Goal: Transaction & Acquisition: Purchase product/service

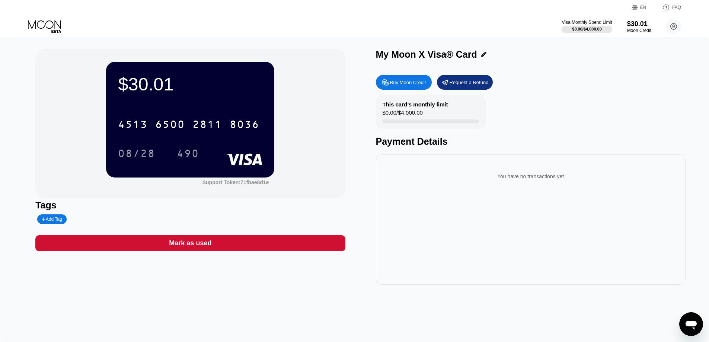
click at [538, 109] on div "This card’s monthly limit $0.00 / $4,000.00 Payment Details" at bounding box center [530, 121] width 309 height 52
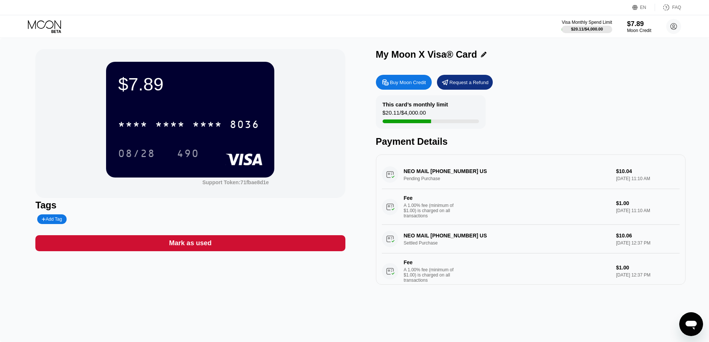
click at [566, 74] on div "Buy Moon Credit Request a Refund This card’s monthly limit $20.11 / $4,000.00 P…" at bounding box center [530, 178] width 309 height 214
click at [635, 26] on div "$7.89" at bounding box center [638, 24] width 25 height 8
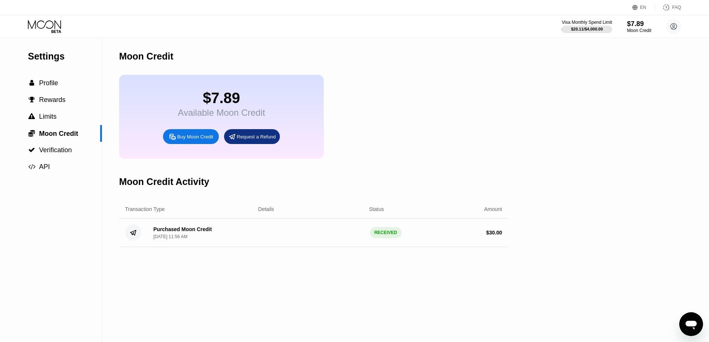
click at [195, 140] on div "Buy Moon Credit" at bounding box center [195, 137] width 36 height 6
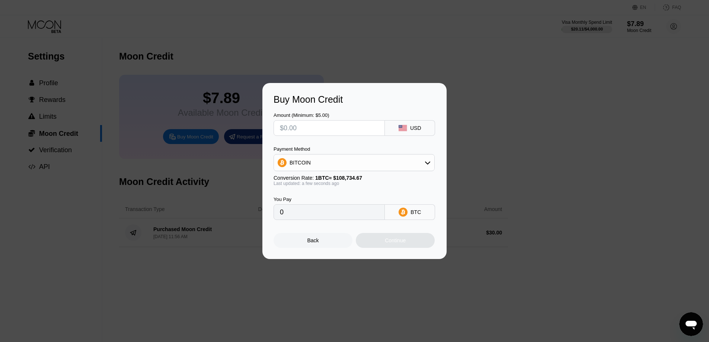
click at [323, 125] on input "text" at bounding box center [329, 128] width 99 height 15
type input "$4"
type input "0.00003679"
type input "$40"
type input "0.00036787"
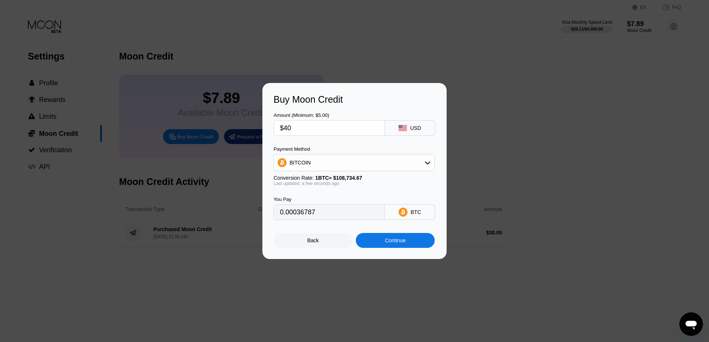
click at [400, 243] on div "Continue" at bounding box center [395, 240] width 21 height 6
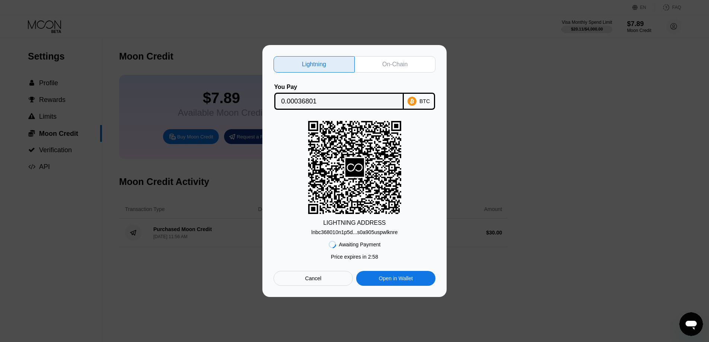
click at [394, 62] on div "On-Chain" at bounding box center [394, 64] width 25 height 7
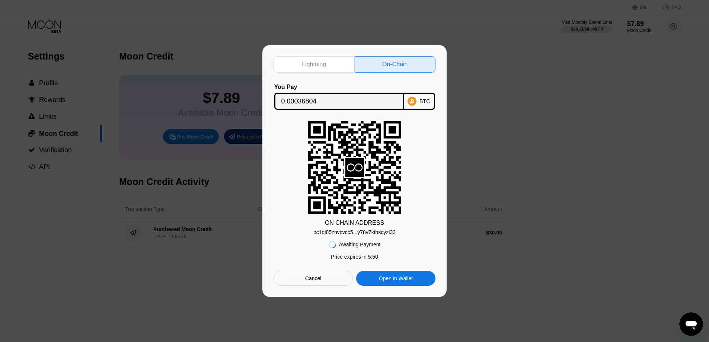
click at [370, 234] on div "bc1ql85znvcvcc5...y78v7kthscyzl33" at bounding box center [354, 232] width 82 height 6
click at [339, 98] on input "0.00036804" at bounding box center [338, 101] width 115 height 15
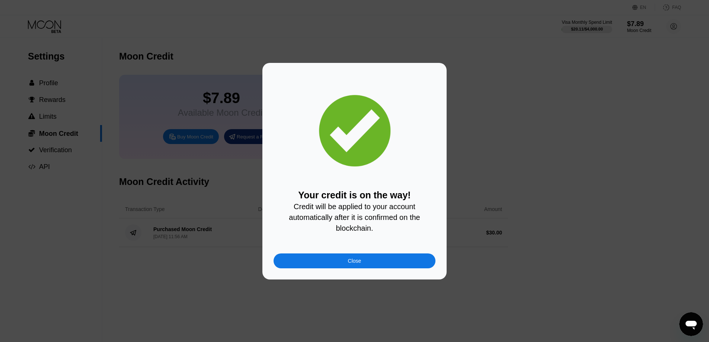
click at [353, 264] on div "Close" at bounding box center [354, 261] width 13 height 6
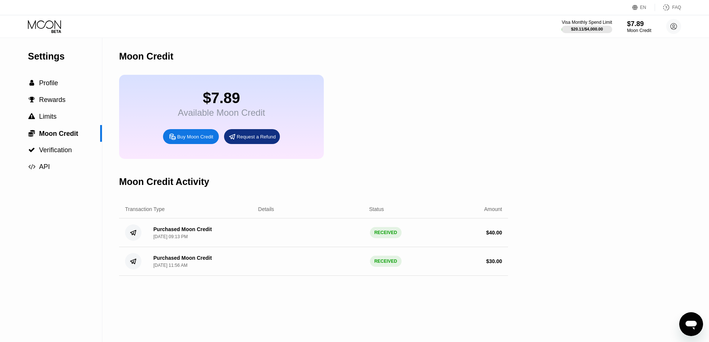
click at [400, 112] on div "$7.89 Available Moon Credit Buy Moon Credit Request a Refund" at bounding box center [313, 117] width 389 height 84
click at [442, 80] on div "$47.90 Available Moon Credit Buy Moon Credit Request a Refund" at bounding box center [313, 117] width 389 height 84
click at [55, 87] on span "Profile" at bounding box center [48, 82] width 19 height 7
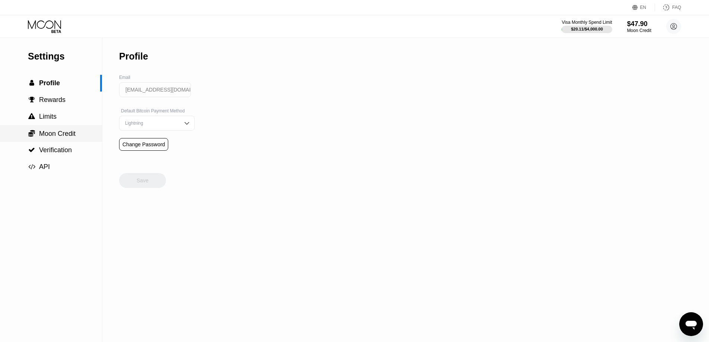
click at [51, 133] on span "Moon Credit" at bounding box center [57, 133] width 36 height 7
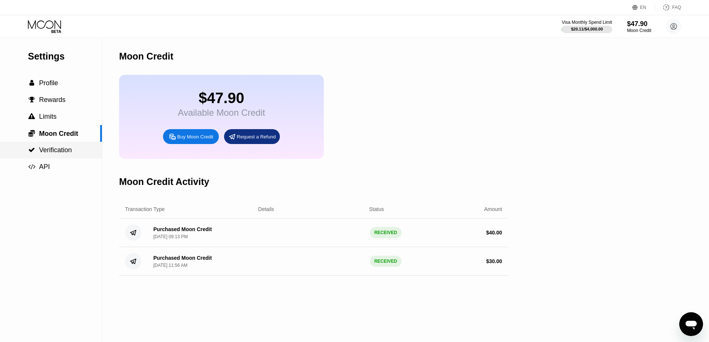
click at [54, 153] on span "Verification" at bounding box center [55, 149] width 33 height 7
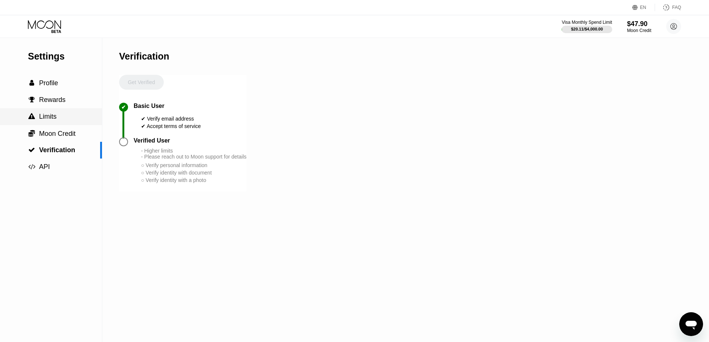
click at [52, 125] on div " Limits" at bounding box center [51, 116] width 102 height 17
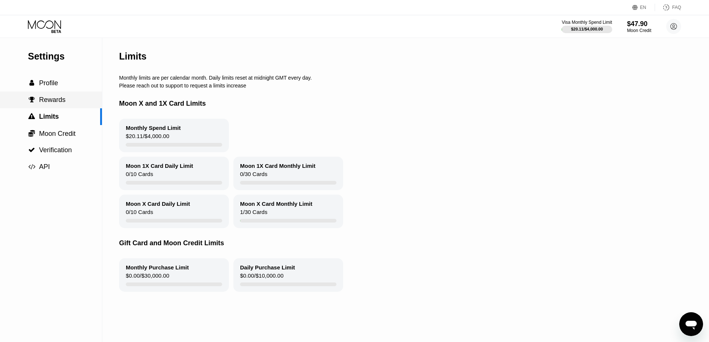
click at [54, 106] on div " Rewards" at bounding box center [51, 100] width 102 height 17
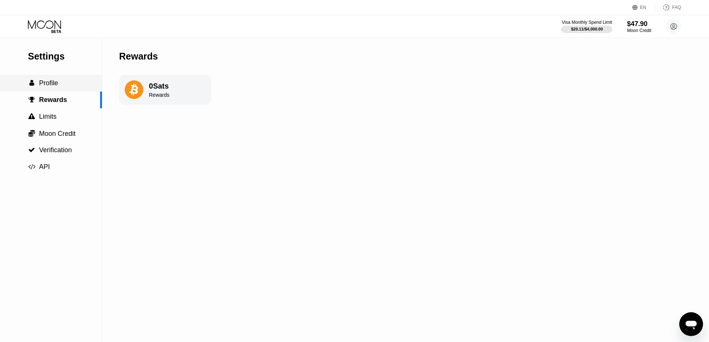
click at [55, 86] on span "Profile" at bounding box center [48, 82] width 19 height 7
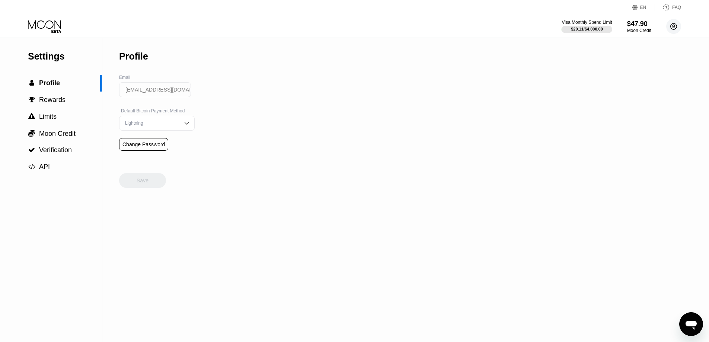
click at [669, 30] on circle at bounding box center [673, 26] width 15 height 15
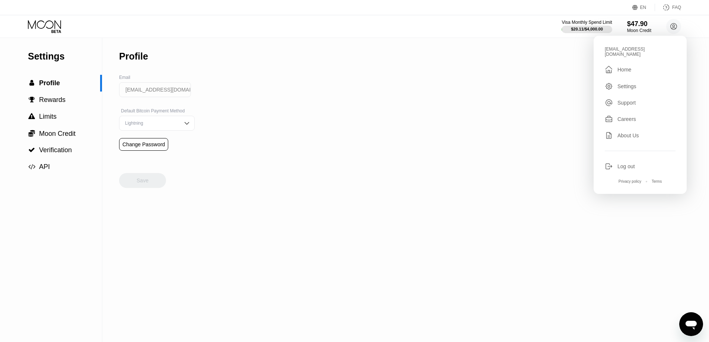
click at [634, 67] on div " Home" at bounding box center [639, 69] width 71 height 9
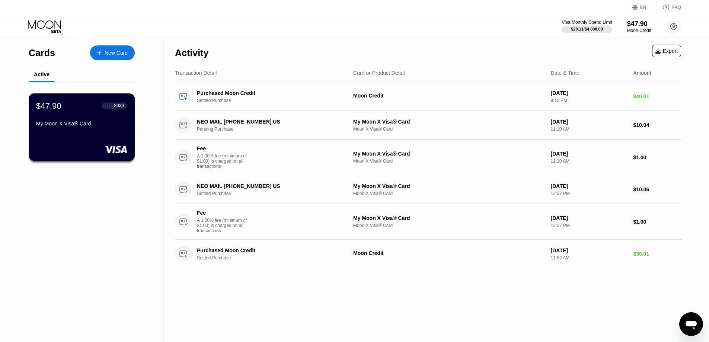
click at [87, 129] on div "My Moon X Visa® Card" at bounding box center [81, 125] width 91 height 9
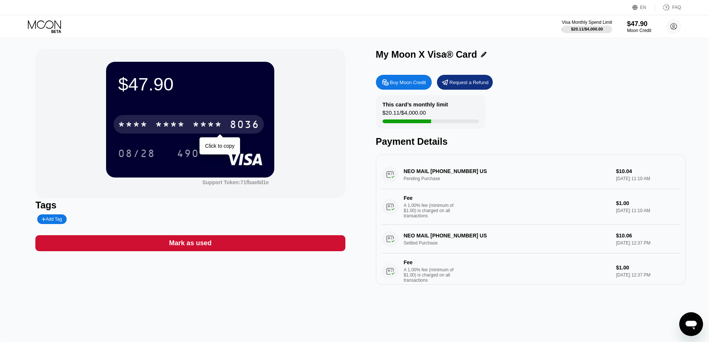
click at [202, 127] on div "* * * *" at bounding box center [207, 125] width 30 height 12
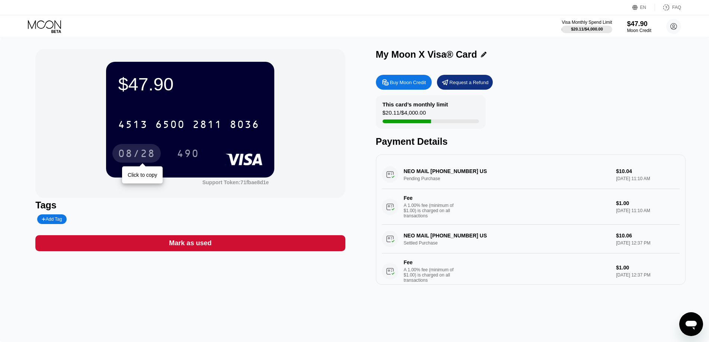
click at [135, 155] on div "08/28" at bounding box center [136, 154] width 37 height 12
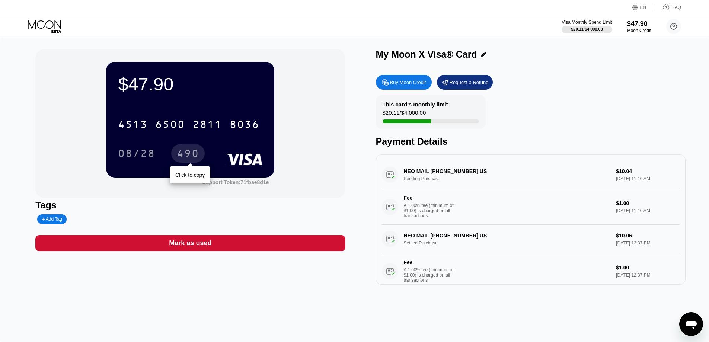
click at [188, 158] on div "490" at bounding box center [188, 154] width 22 height 12
click at [217, 247] on div "Mark as used" at bounding box center [189, 243] width 309 height 16
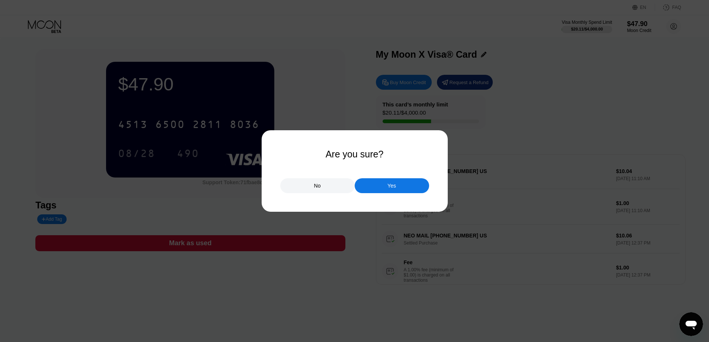
click at [379, 189] on div "Yes" at bounding box center [391, 185] width 74 height 15
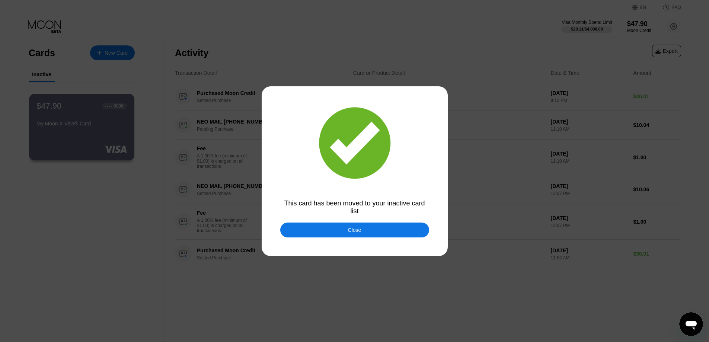
click at [362, 234] on div "Close" at bounding box center [354, 229] width 149 height 15
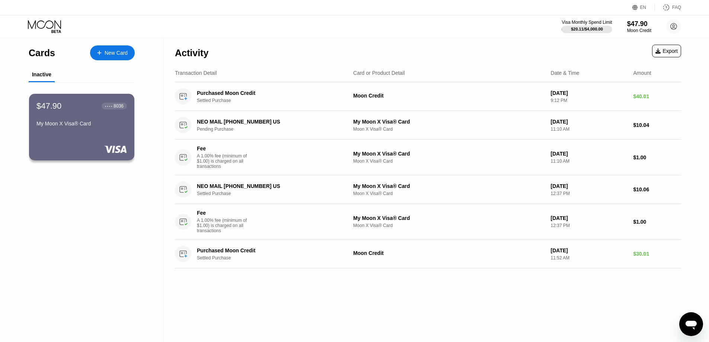
click at [123, 52] on div "New Card" at bounding box center [116, 53] width 23 height 6
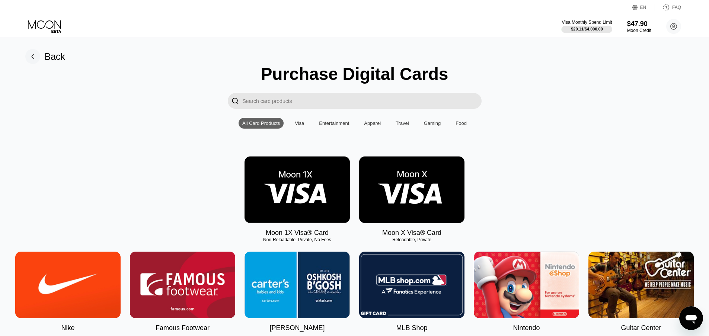
click at [407, 193] on img at bounding box center [411, 190] width 105 height 67
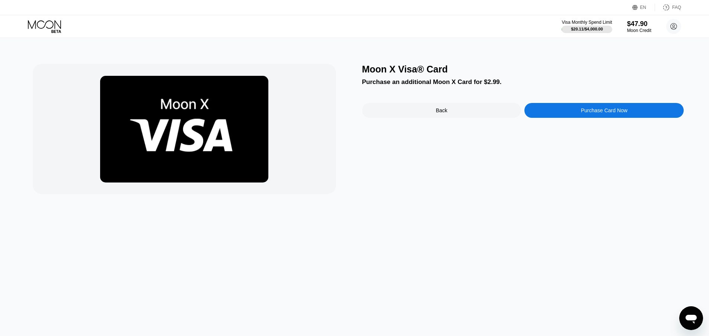
click at [596, 113] on div "Purchase Card Now" at bounding box center [604, 110] width 46 height 6
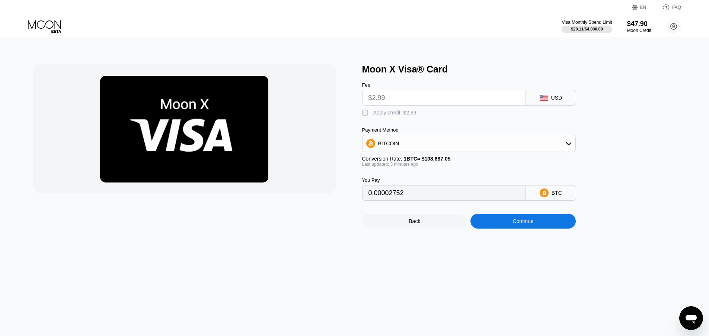
click at [542, 150] on div "BITCOIN" at bounding box center [468, 143] width 213 height 15
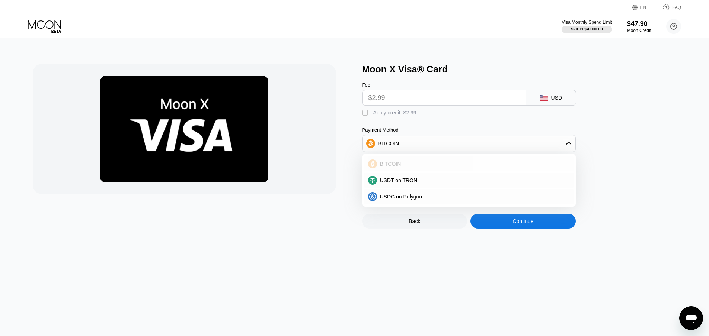
click at [395, 167] on span "BITCOIN" at bounding box center [390, 164] width 21 height 6
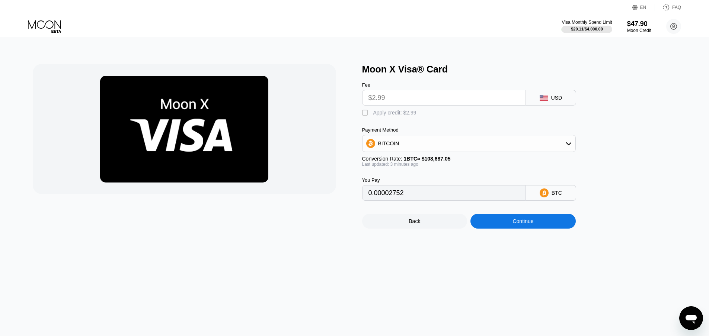
click at [617, 160] on div "Moon X Visa® Card Fee $2.99 USD  Apply credit: $2.99 Payment Method BITCOIN Co…" at bounding box center [523, 146] width 322 height 165
click at [388, 116] on div "Apply credit: $2.99" at bounding box center [394, 113] width 43 height 6
type input "0"
click at [521, 224] on div "Continue" at bounding box center [522, 221] width 21 height 6
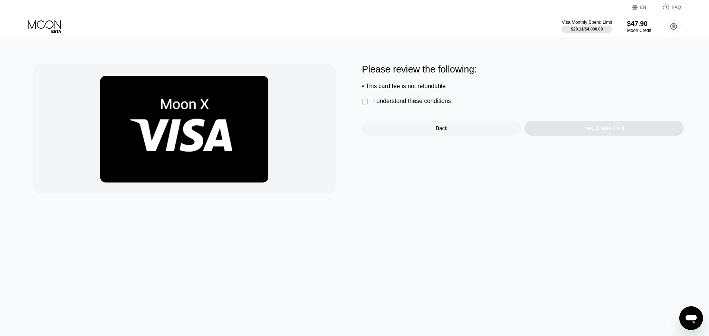
click at [408, 105] on div "I understand these conditions" at bounding box center [412, 101] width 78 height 7
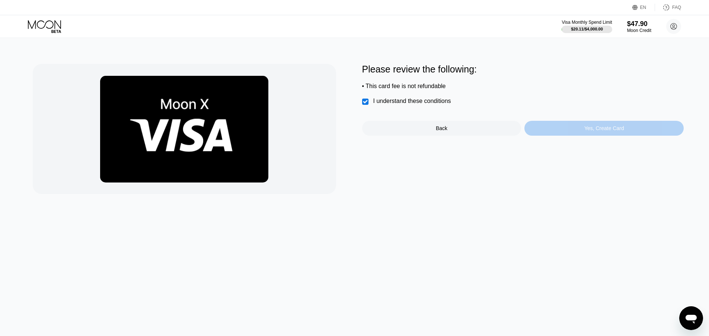
click at [580, 131] on div "Yes, Create Card" at bounding box center [603, 128] width 159 height 15
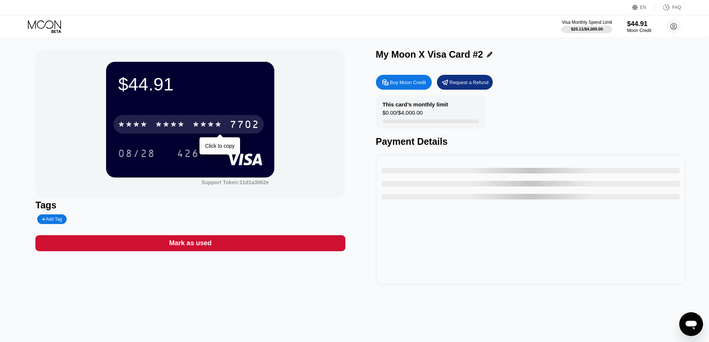
click at [207, 125] on div "* * * *" at bounding box center [207, 125] width 30 height 12
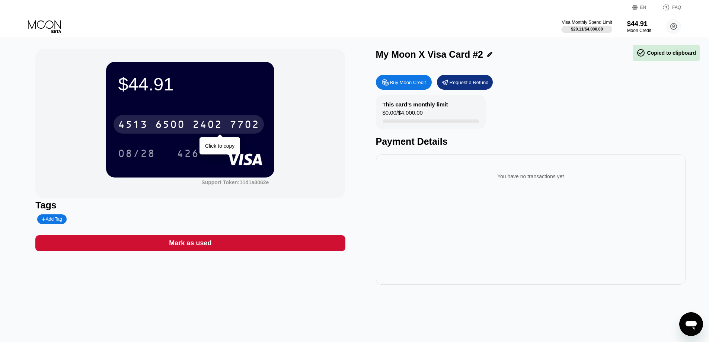
click at [228, 125] on div "4513 6500 2402 7702" at bounding box center [188, 124] width 150 height 19
click at [232, 129] on div "7702" at bounding box center [245, 125] width 30 height 12
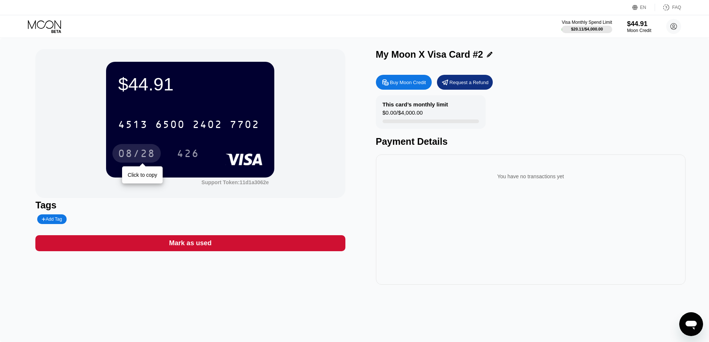
click at [148, 154] on div "08/28" at bounding box center [136, 154] width 37 height 12
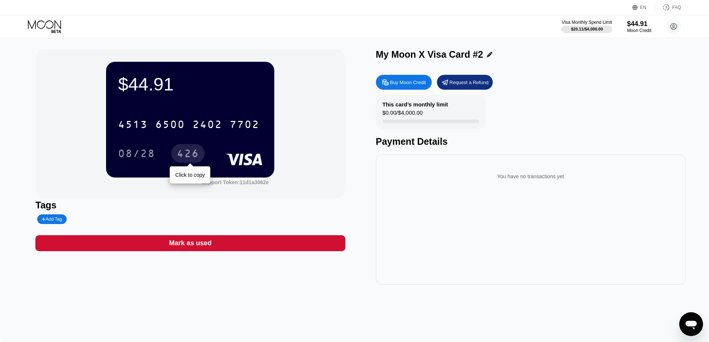
click at [194, 155] on div "426" at bounding box center [188, 154] width 22 height 12
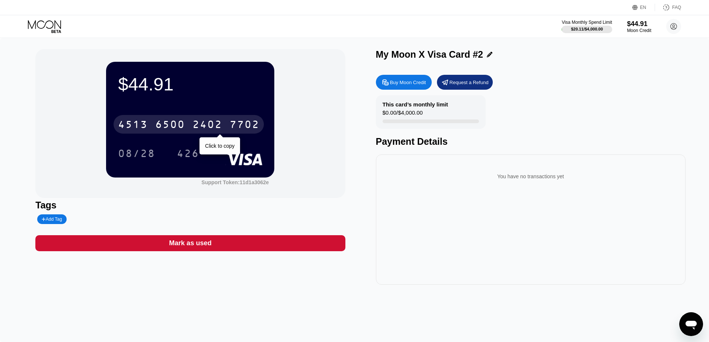
click at [209, 127] on div "2402" at bounding box center [207, 125] width 30 height 12
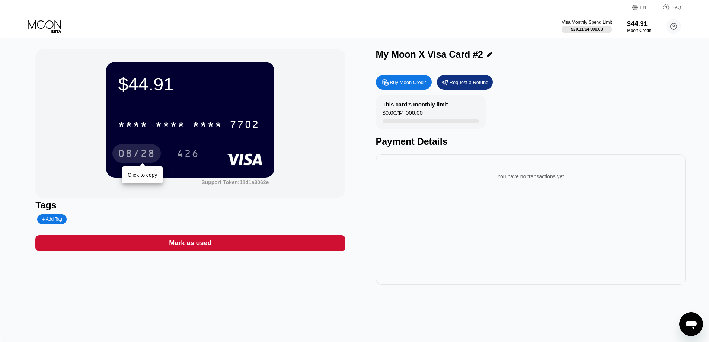
click at [138, 152] on div "08/28" at bounding box center [136, 154] width 37 height 12
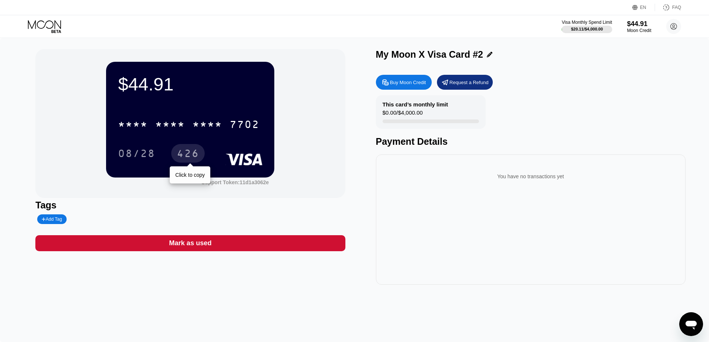
click at [196, 155] on div "426" at bounding box center [188, 154] width 22 height 12
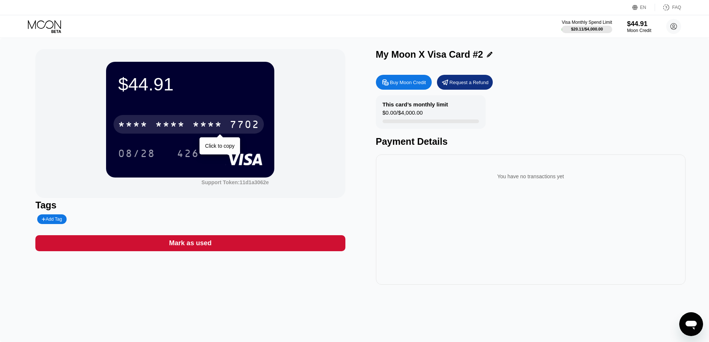
click at [248, 124] on div "7702" at bounding box center [245, 125] width 30 height 12
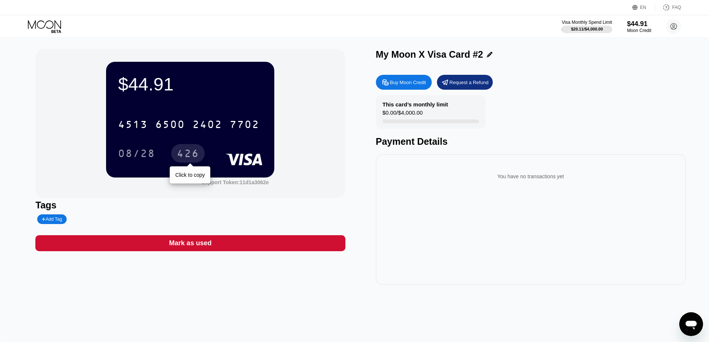
click at [185, 156] on div "426" at bounding box center [188, 154] width 22 height 12
click at [322, 153] on div "$44.91 4513 6500 2402 7702 08/28 426 Support Token: 11d1a3062e" at bounding box center [189, 123] width 309 height 149
